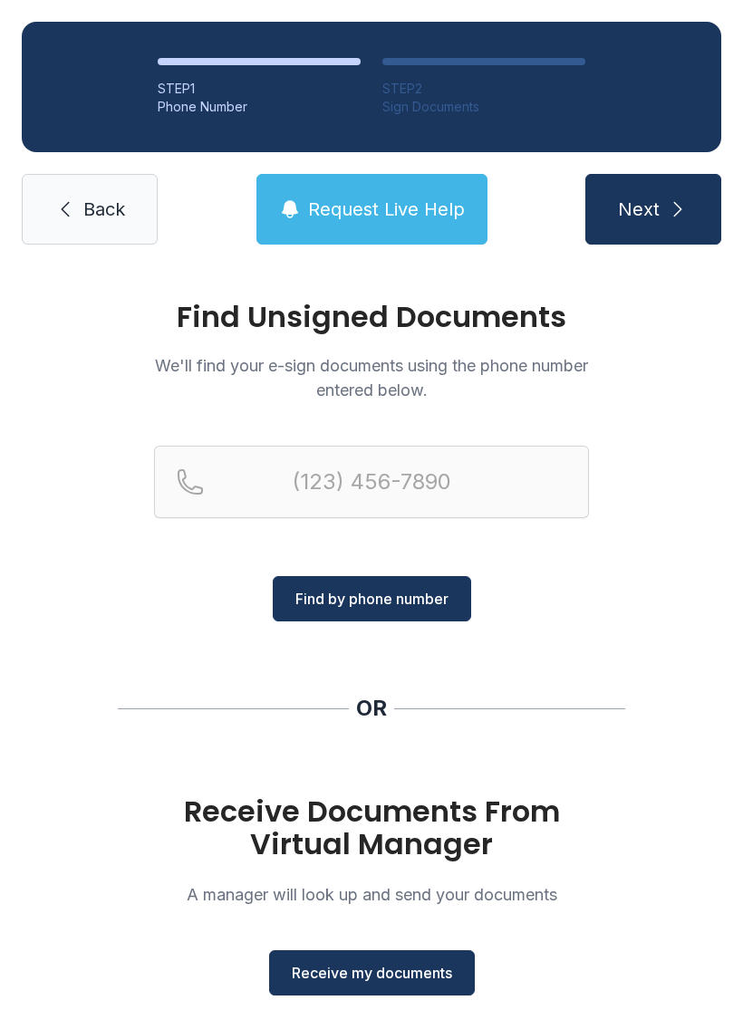
click at [420, 977] on span "Receive my documents" at bounding box center [372, 973] width 160 height 22
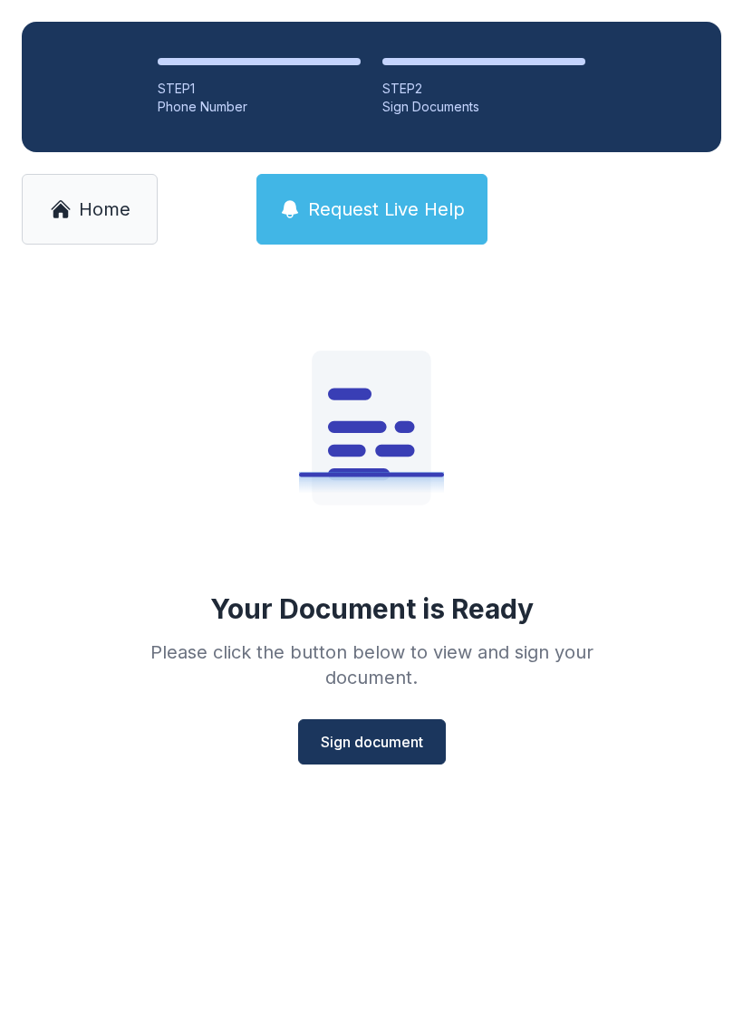
click at [392, 741] on span "Sign document" at bounding box center [372, 742] width 102 height 22
click at [104, 207] on span "Home" at bounding box center [105, 209] width 52 height 25
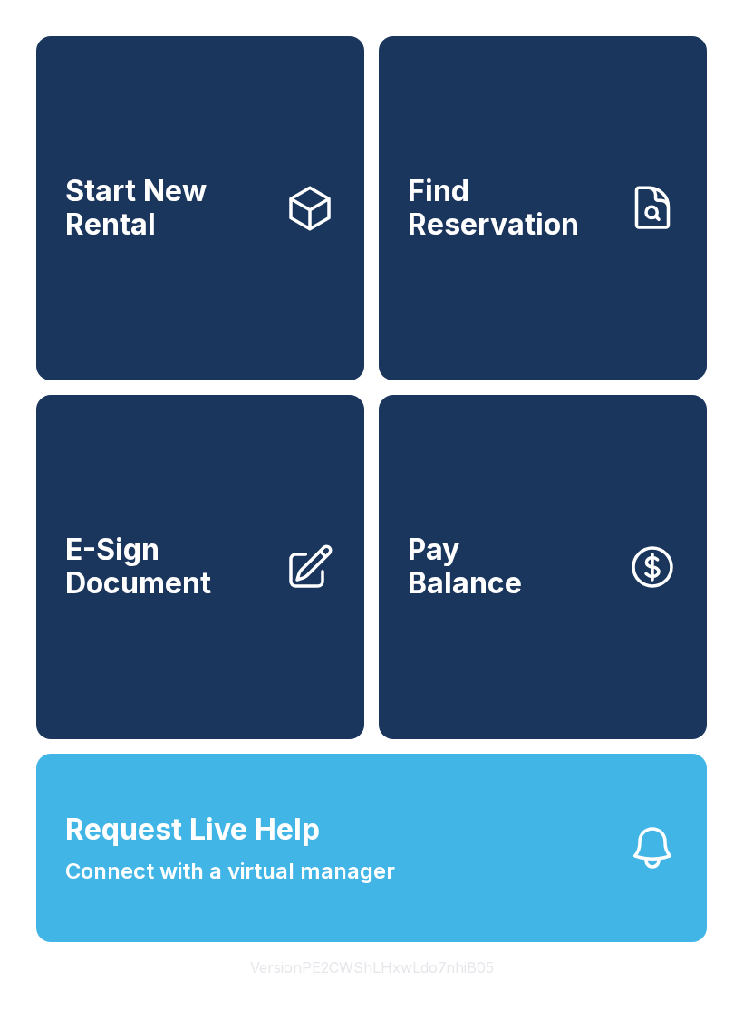
click at [103, 207] on span "Start New Rental" at bounding box center [167, 208] width 205 height 66
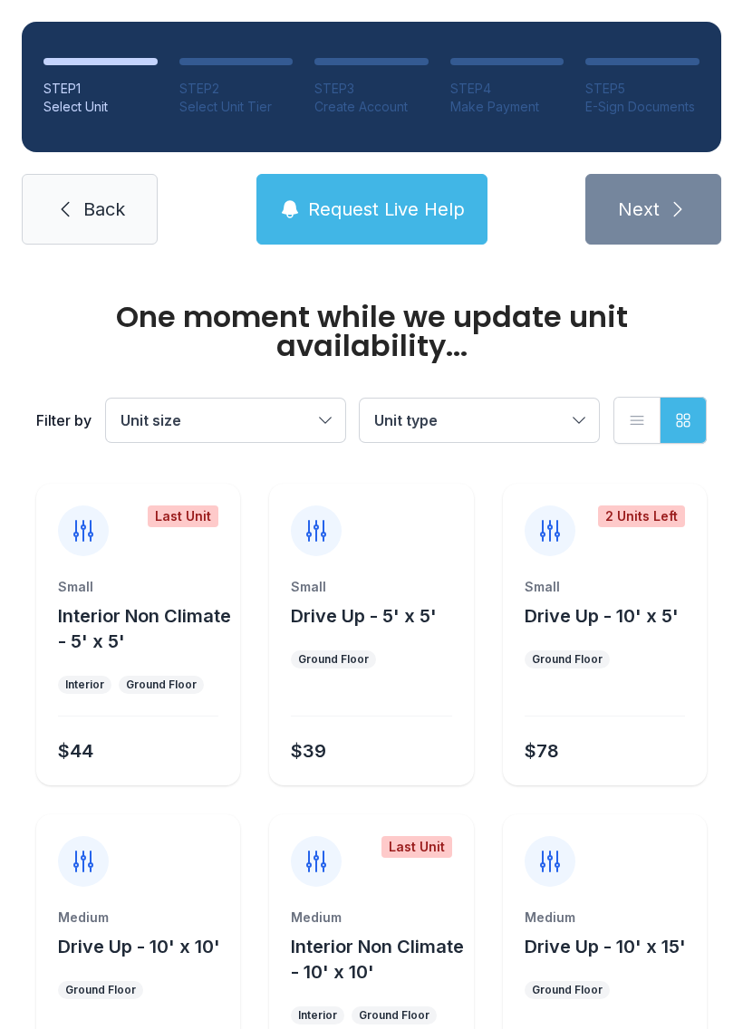
click at [90, 180] on link "Back" at bounding box center [90, 209] width 136 height 71
